Goal: Transaction & Acquisition: Purchase product/service

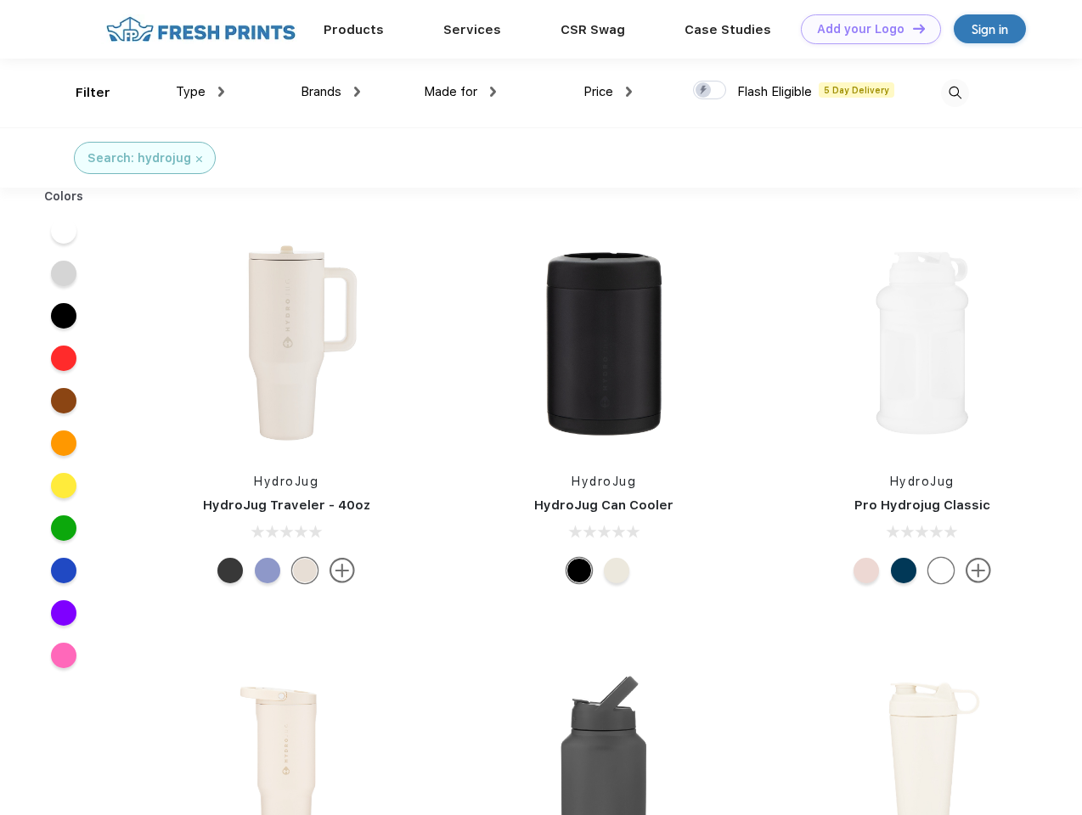
click at [865, 29] on link "Add your Logo Design Tool" at bounding box center [871, 29] width 140 height 30
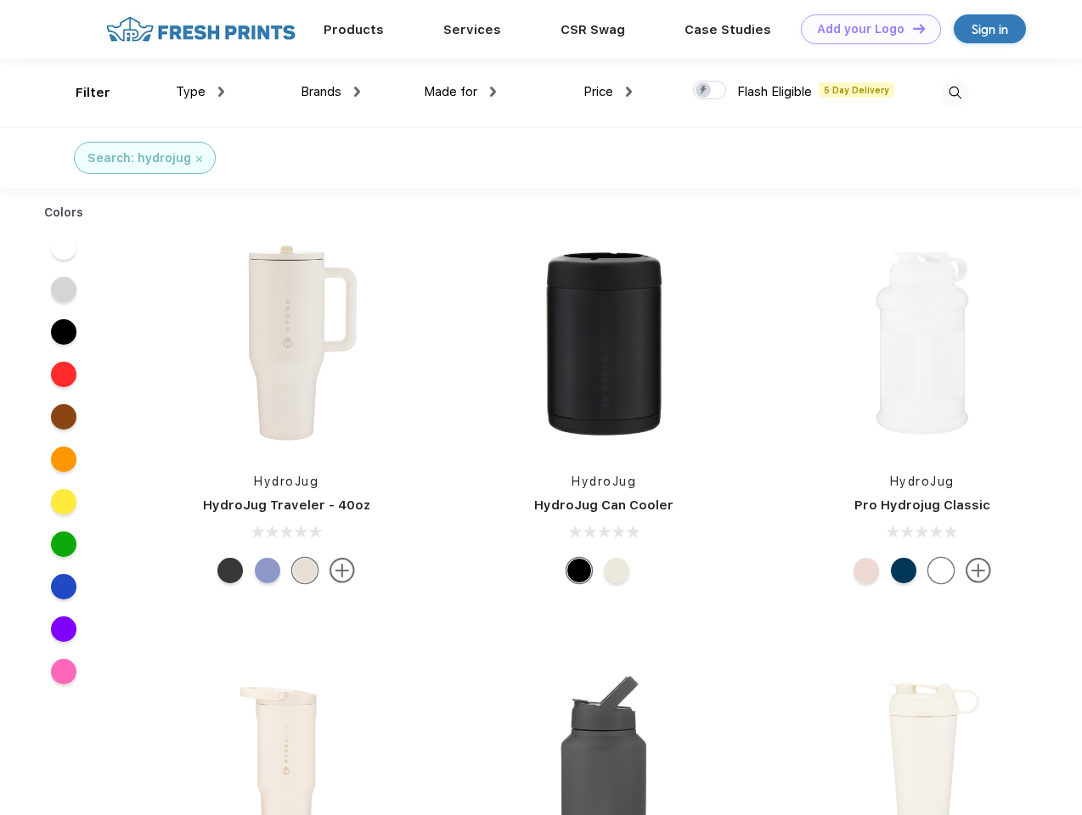
click at [0, 0] on div "Design Tool" at bounding box center [0, 0] width 0 height 0
click at [911, 28] on link "Add your Logo Design Tool" at bounding box center [871, 29] width 140 height 30
click at [82, 93] on div "Filter" at bounding box center [93, 93] width 35 height 20
click at [200, 92] on span "Type" at bounding box center [191, 91] width 30 height 15
click at [330, 92] on span "Brands" at bounding box center [321, 91] width 41 height 15
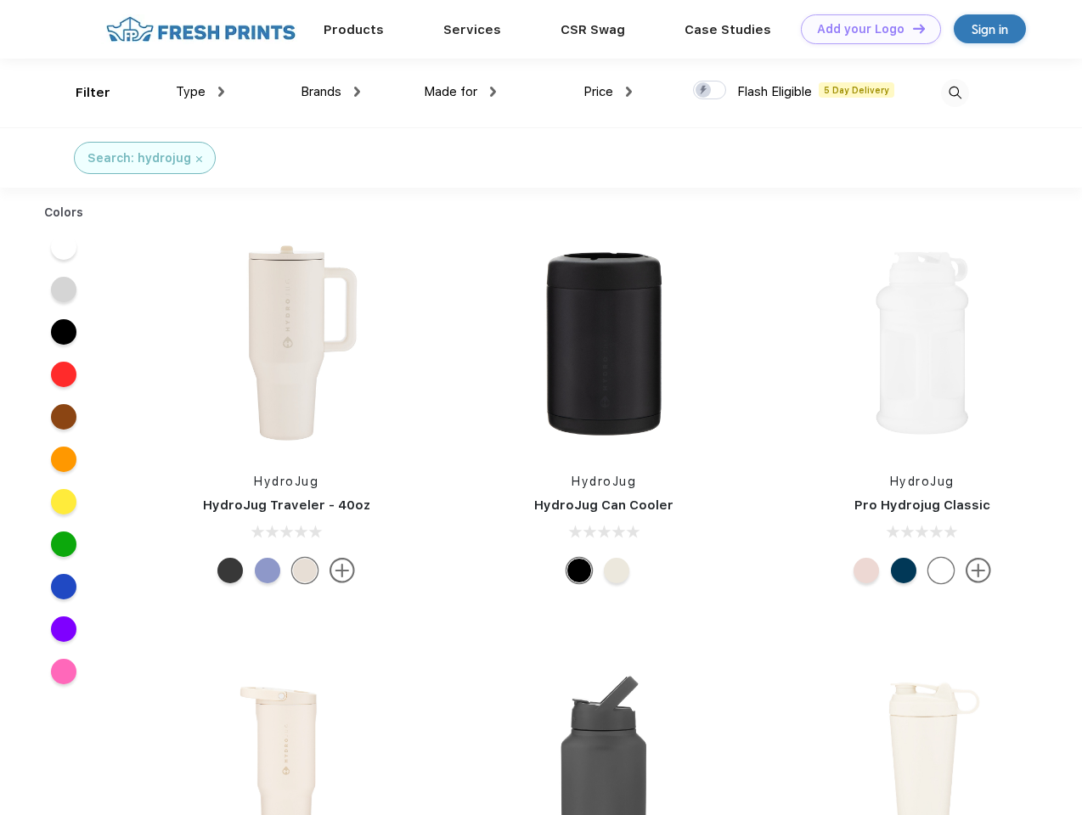
click at [460, 92] on span "Made for" at bounding box center [451, 91] width 54 height 15
click at [608, 92] on span "Price" at bounding box center [598, 91] width 30 height 15
click at [710, 91] on div at bounding box center [709, 90] width 33 height 19
click at [704, 91] on input "checkbox" at bounding box center [698, 85] width 11 height 11
click at [955, 93] on img at bounding box center [955, 93] width 28 height 28
